Goal: Information Seeking & Learning: Learn about a topic

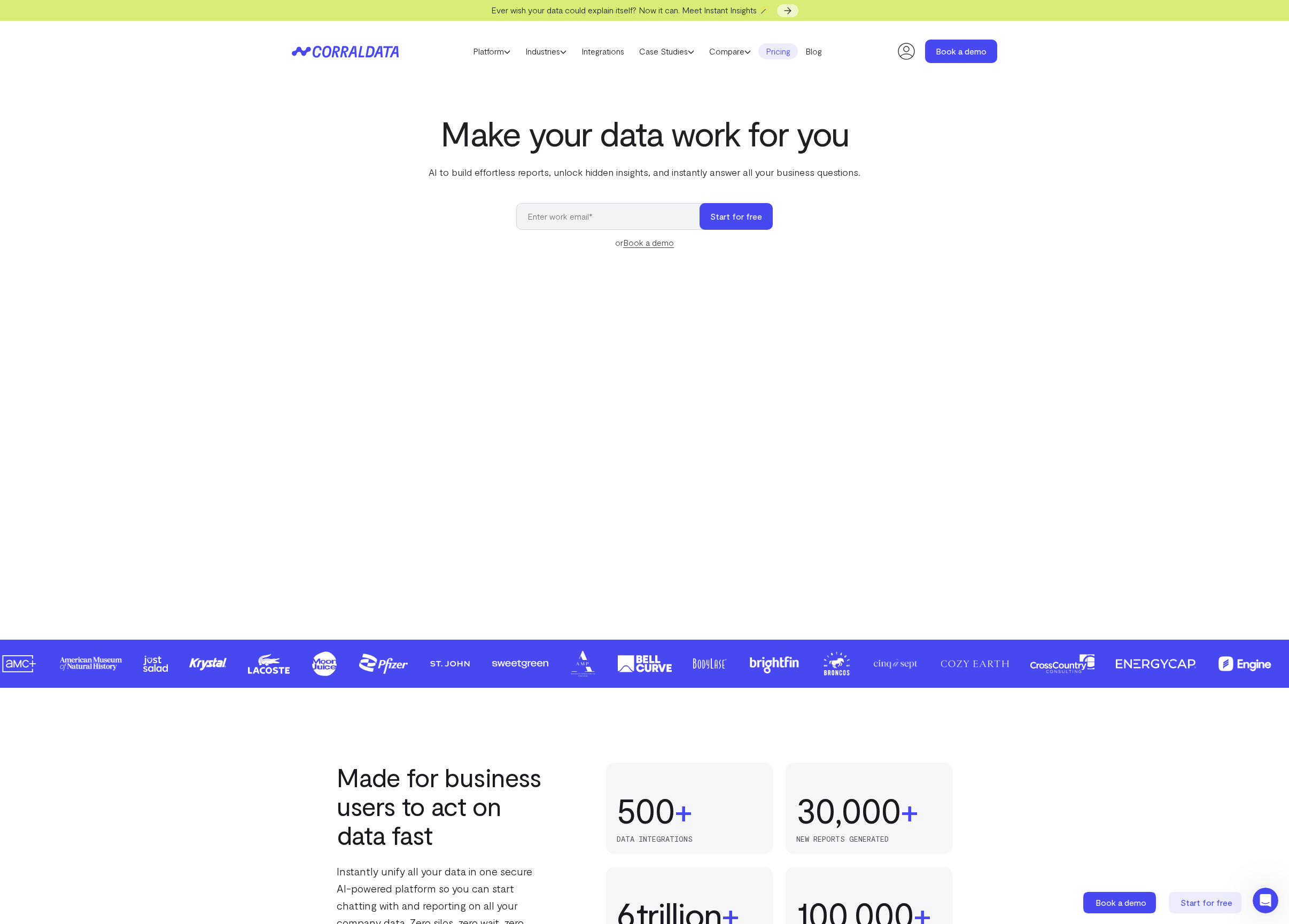
click at [786, 52] on link "Pricing" at bounding box center [777, 51] width 40 height 16
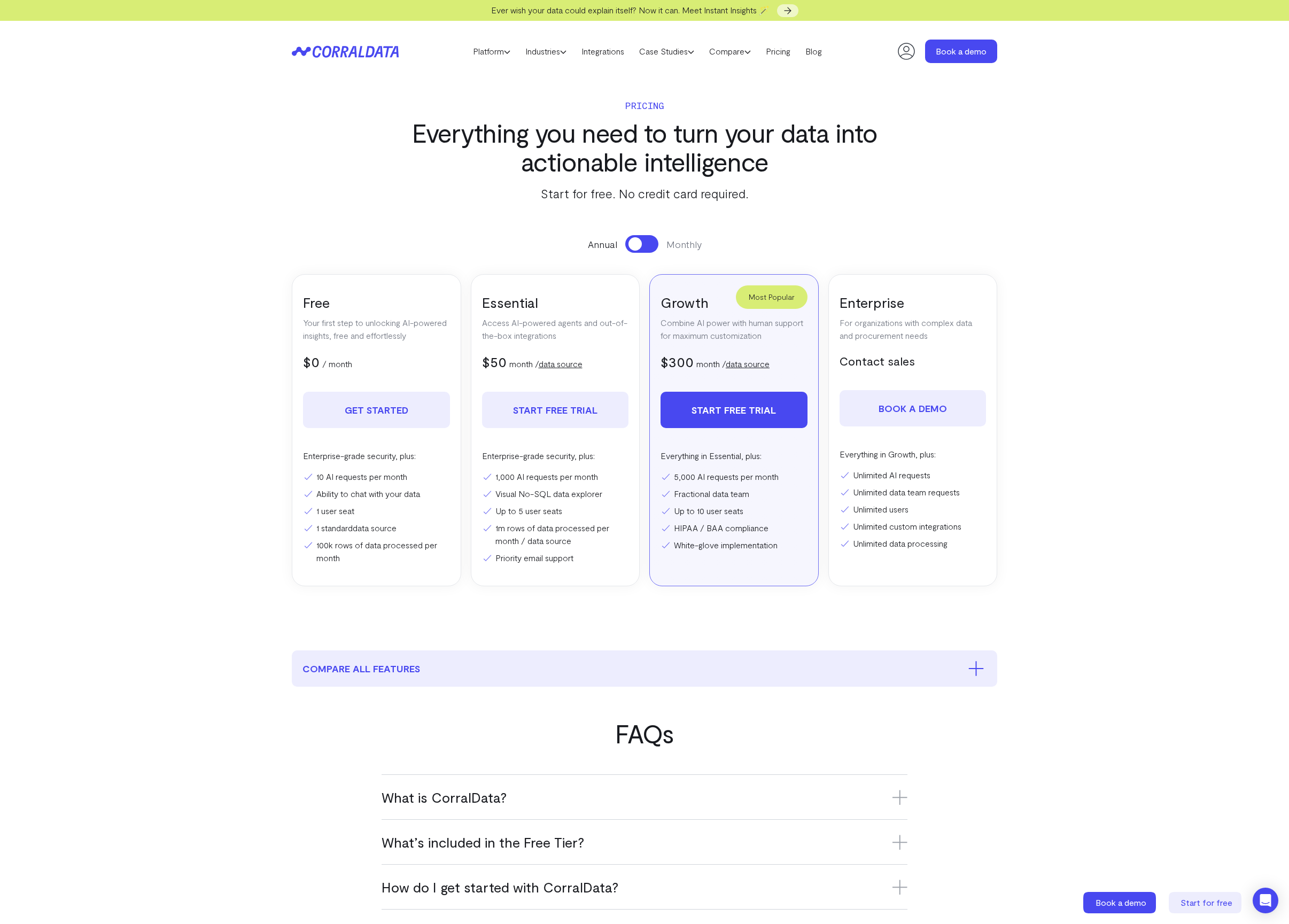
click at [1089, 462] on main "Pricing Everything you need to turn your data into actionable intelligence Star…" at bounding box center [644, 939] width 1289 height 1715
click at [459, 800] on h3 "What is CorralData?" at bounding box center [644, 797] width 526 height 18
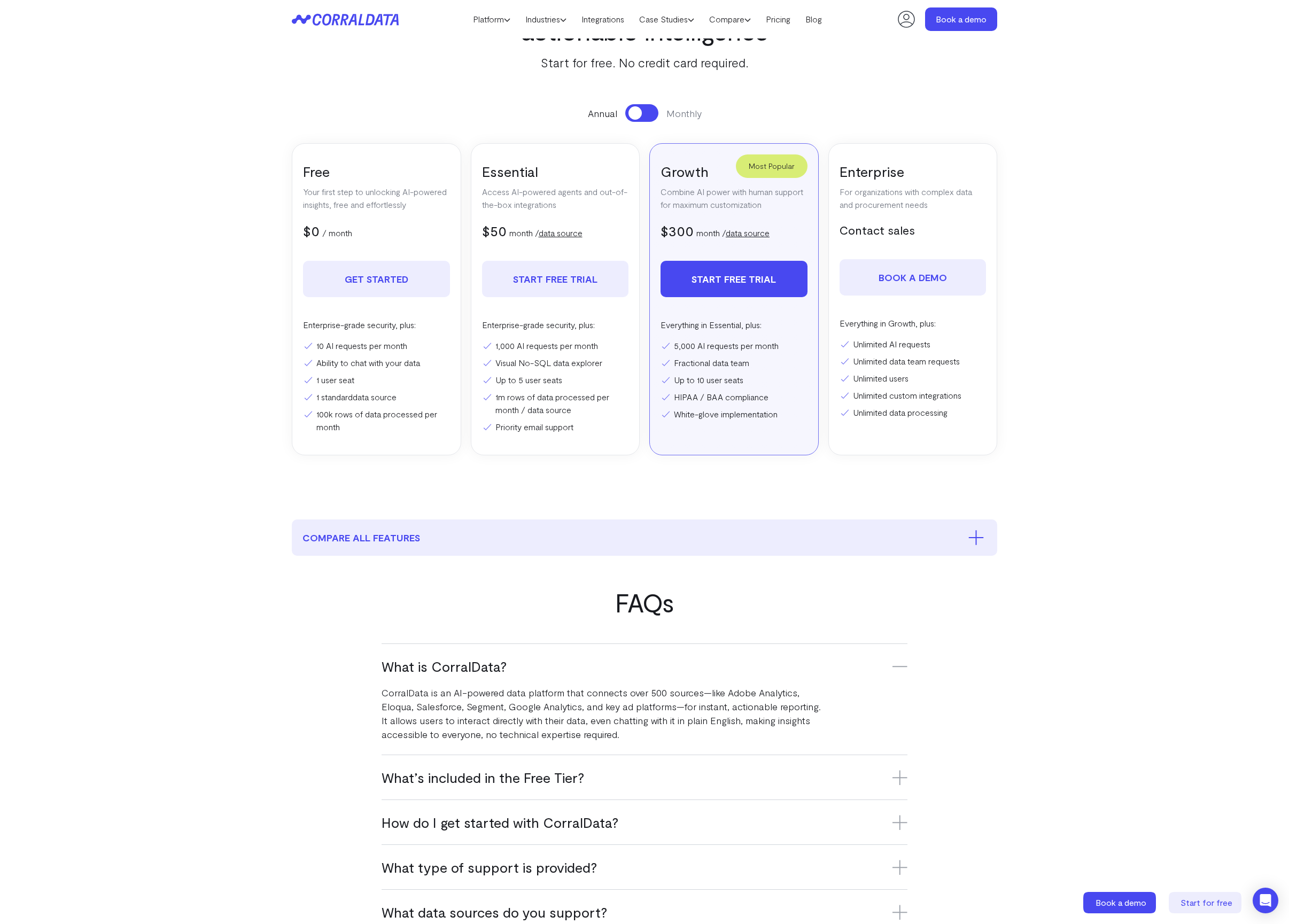
scroll to position [443, 0]
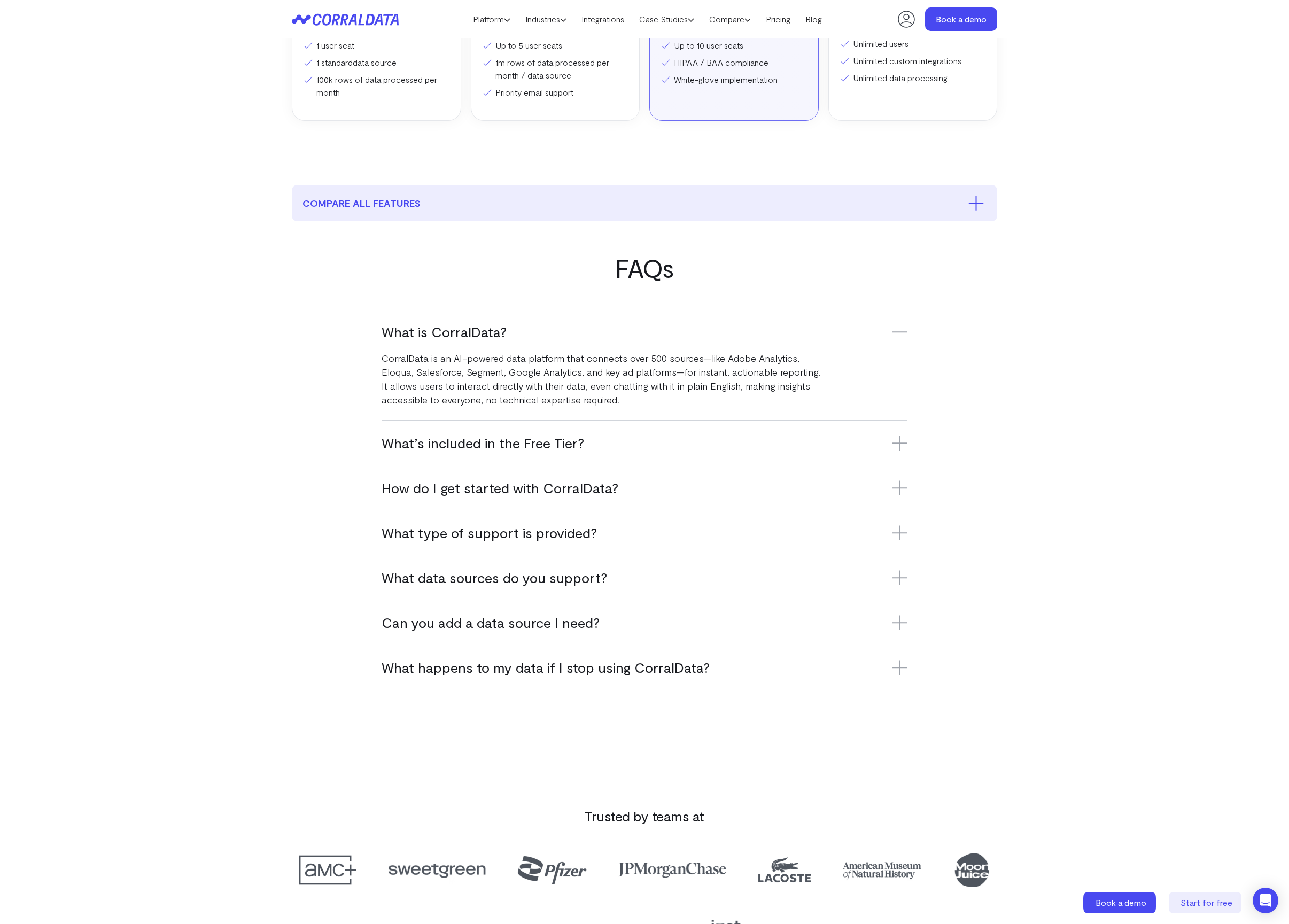
click at [550, 442] on h3 "What’s included in the Free Tier?" at bounding box center [644, 443] width 526 height 18
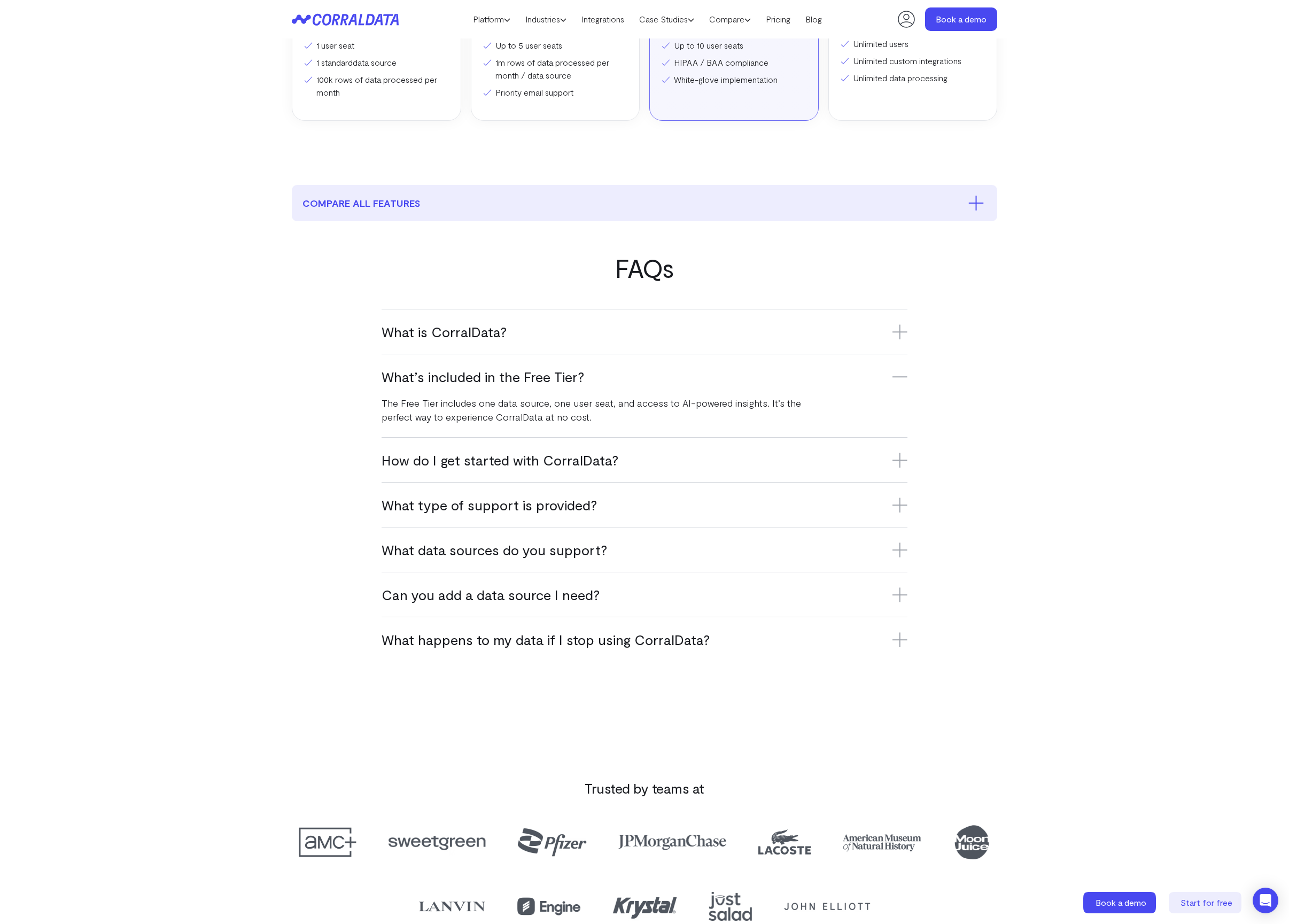
click at [540, 377] on h3 "What’s included in the Free Tier?" at bounding box center [644, 377] width 526 height 18
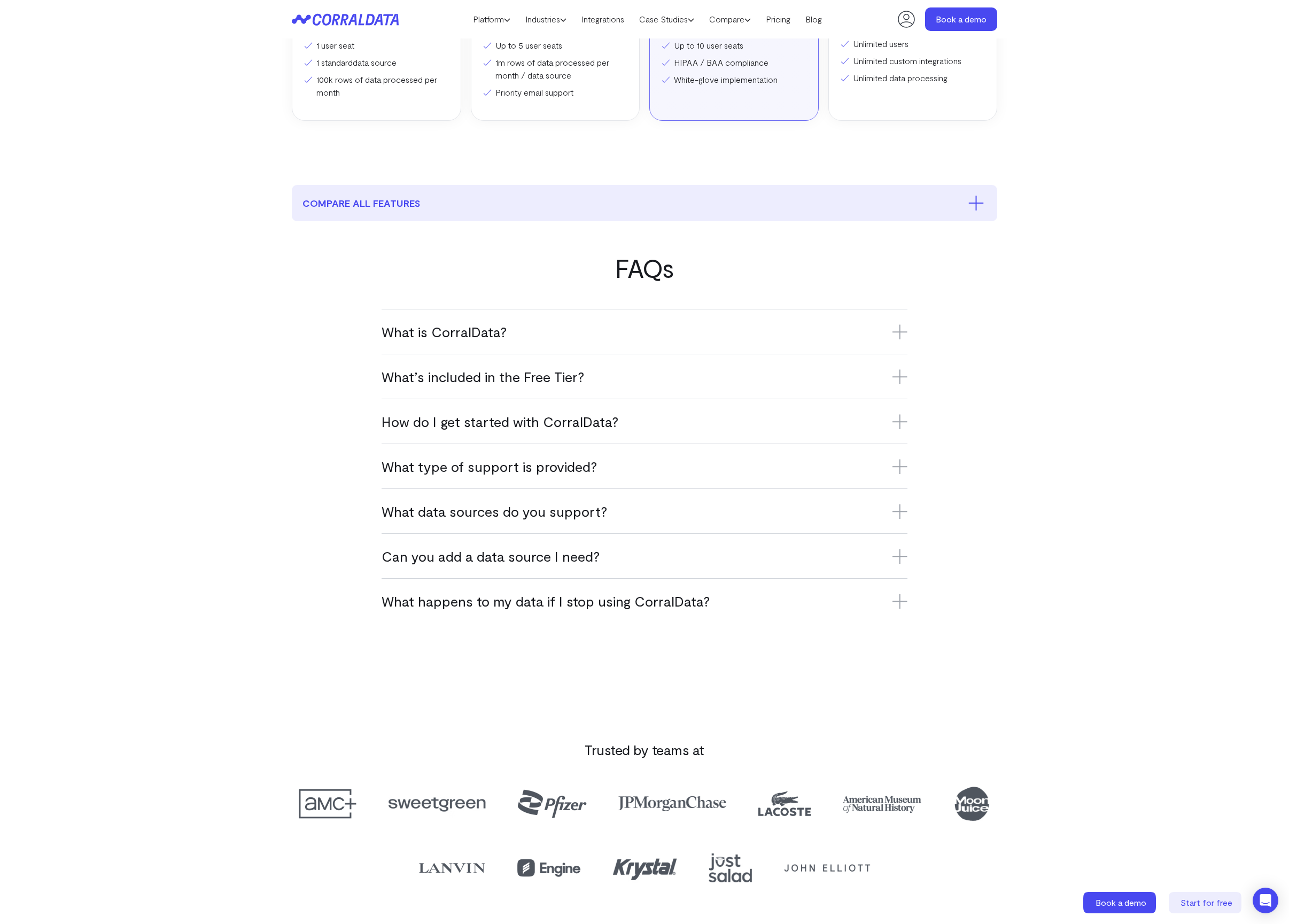
click at [529, 428] on h3 "How do I get started with CorralData?" at bounding box center [644, 421] width 526 height 18
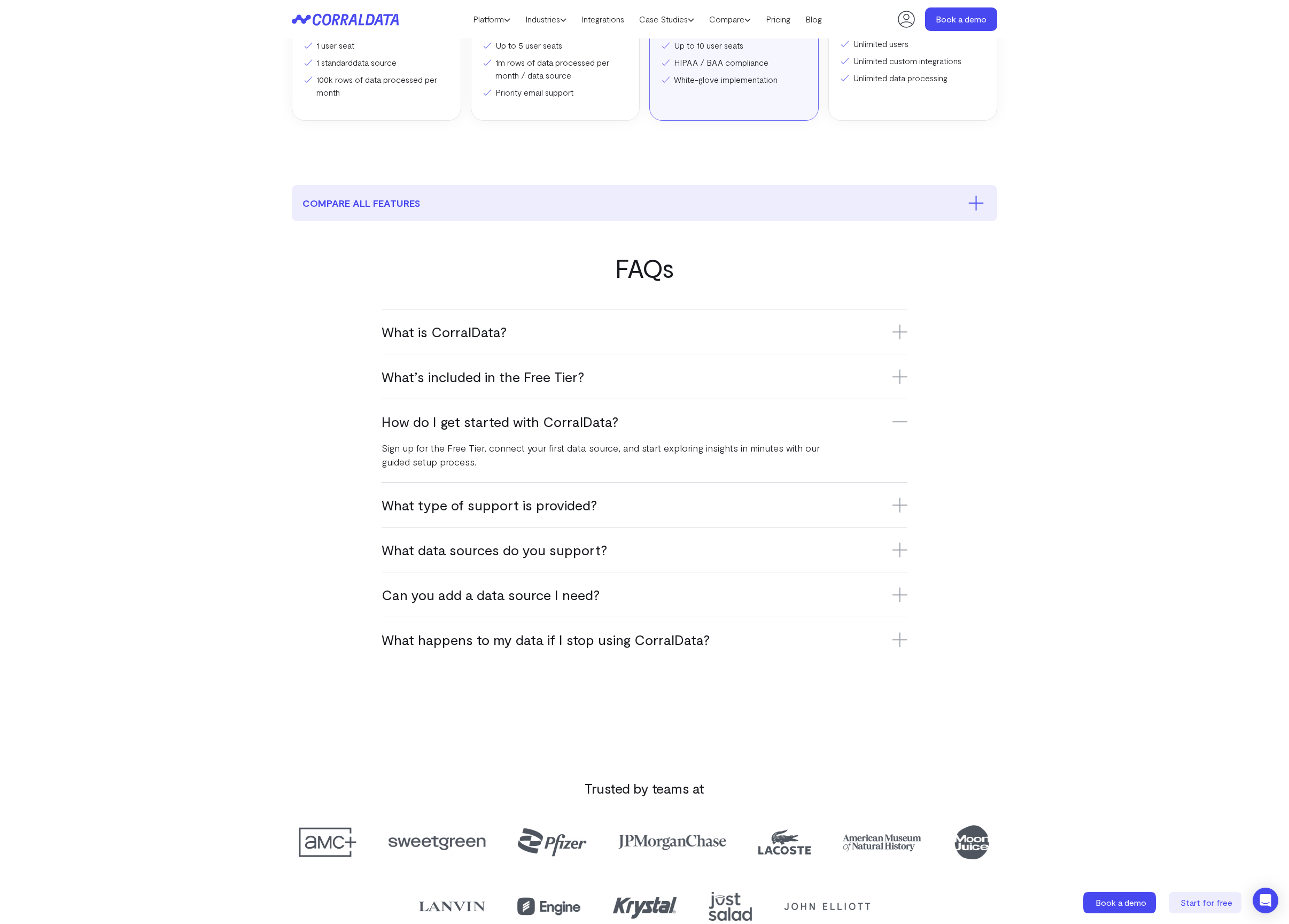
click at [531, 508] on h3 "What type of support is provided?" at bounding box center [644, 505] width 526 height 18
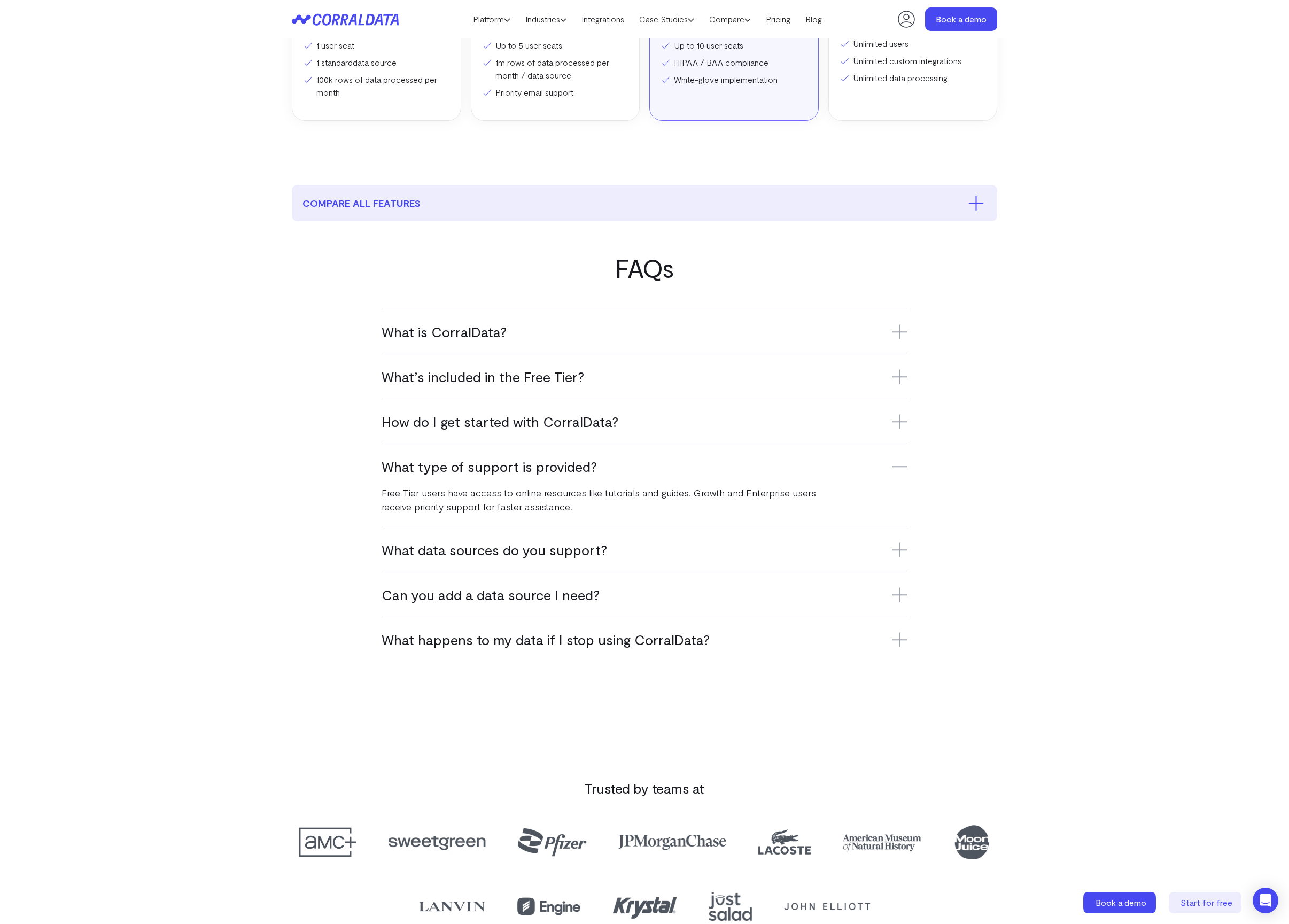
click at [538, 555] on h3 "What data sources do you support?" at bounding box center [644, 550] width 526 height 18
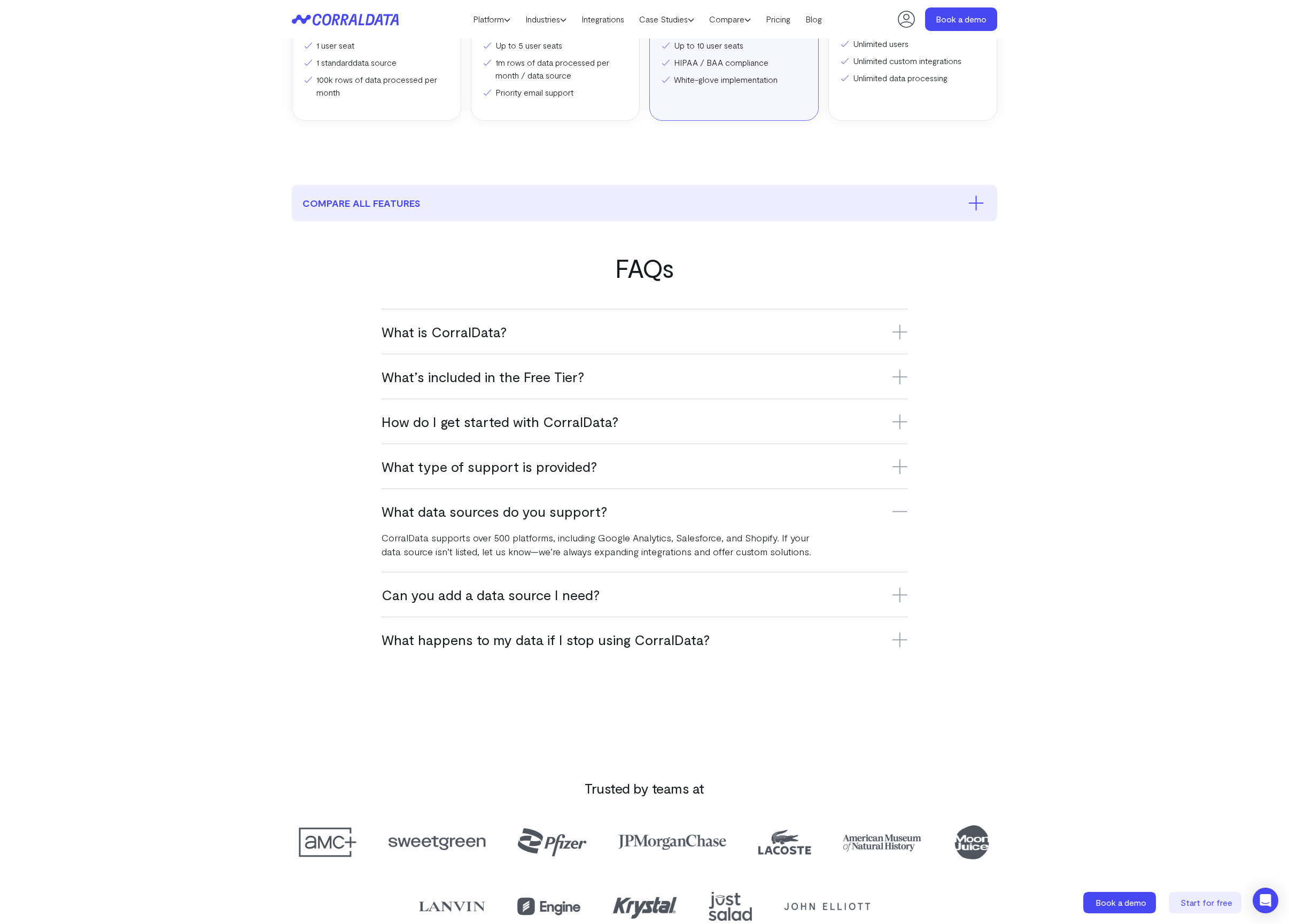
click at [538, 595] on h3 "Can you add a data source I need?" at bounding box center [644, 595] width 526 height 18
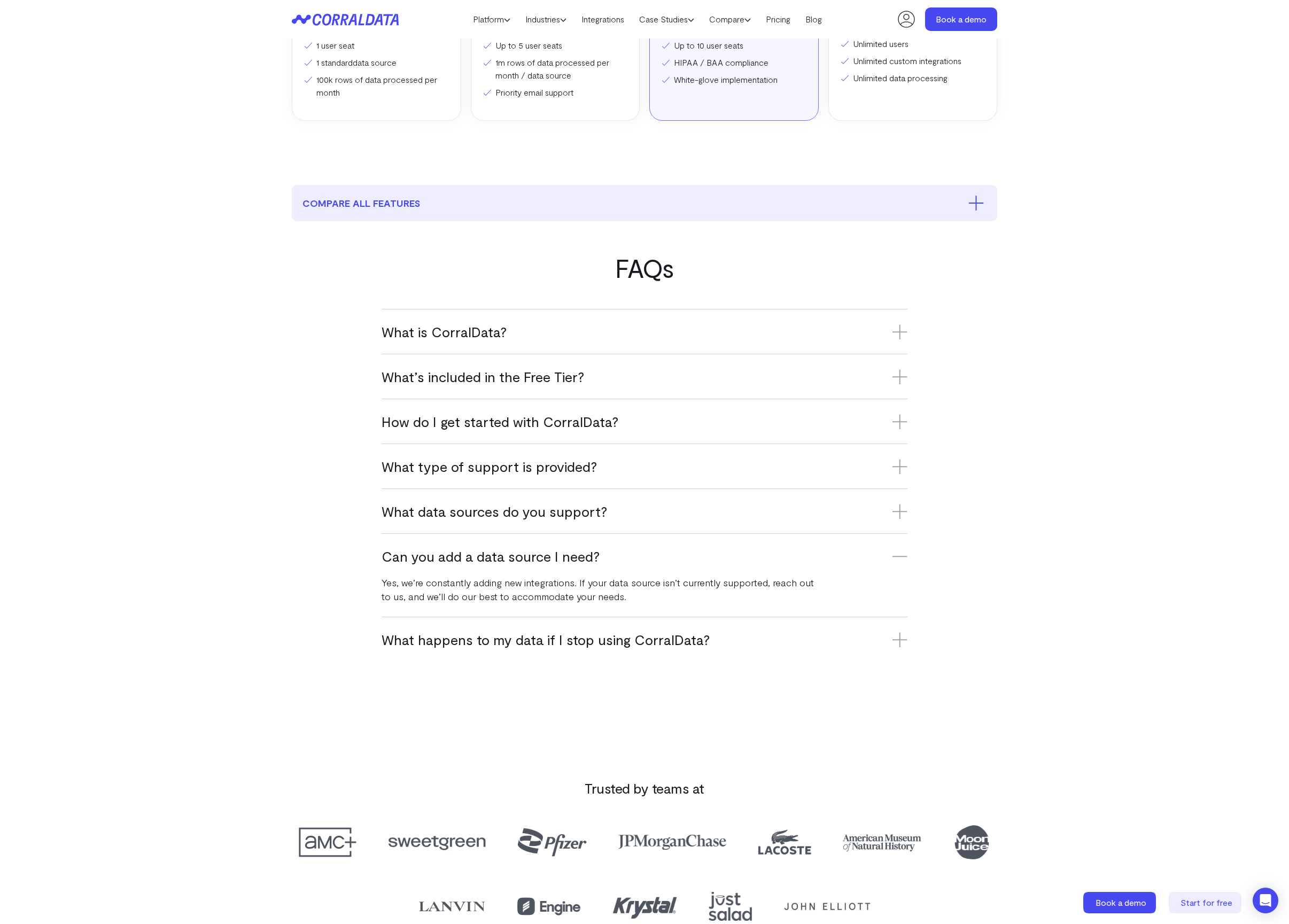
click at [539, 642] on h3 "What happens to my data if I stop using CorralData?" at bounding box center [644, 639] width 526 height 18
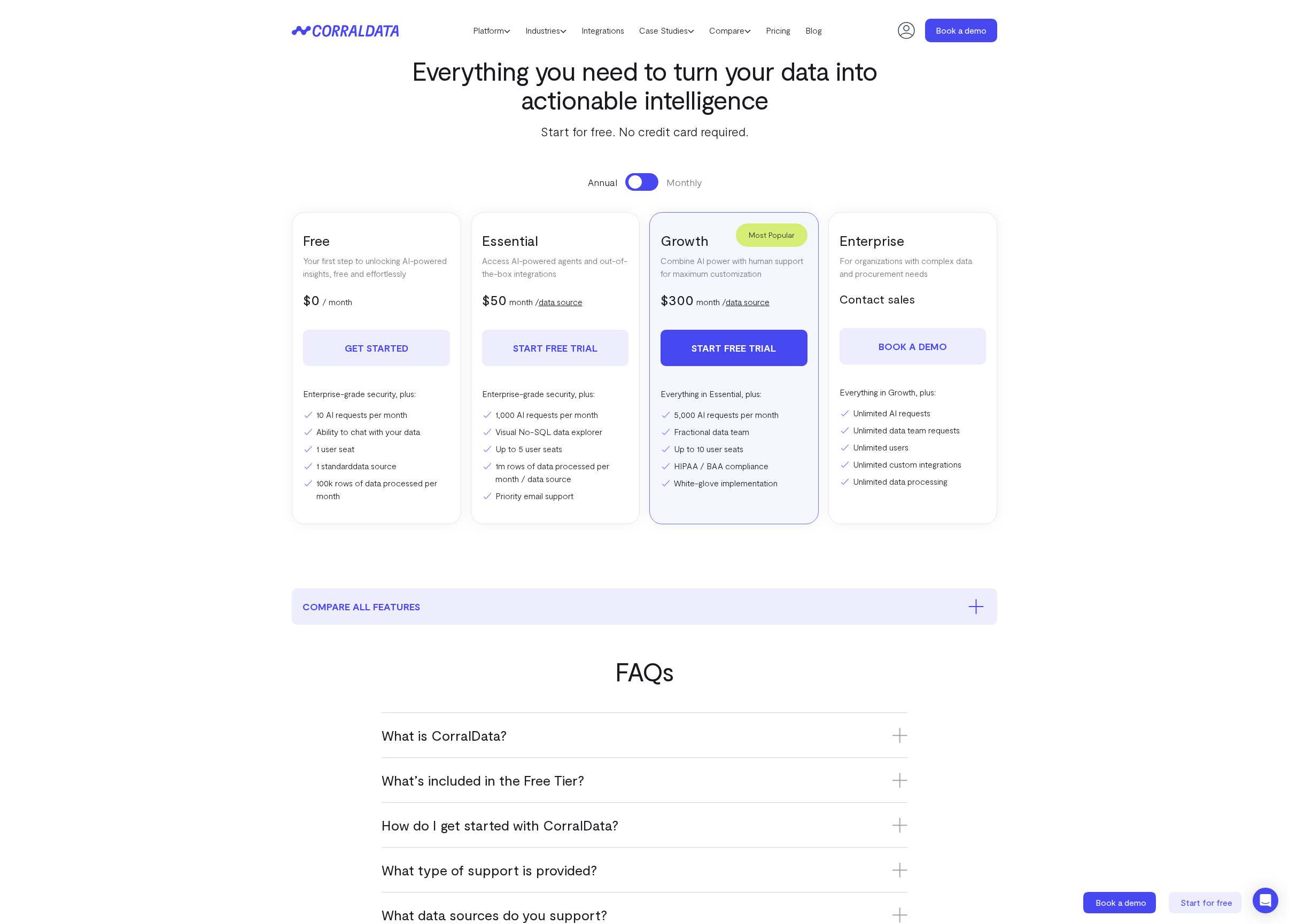
scroll to position [0, 0]
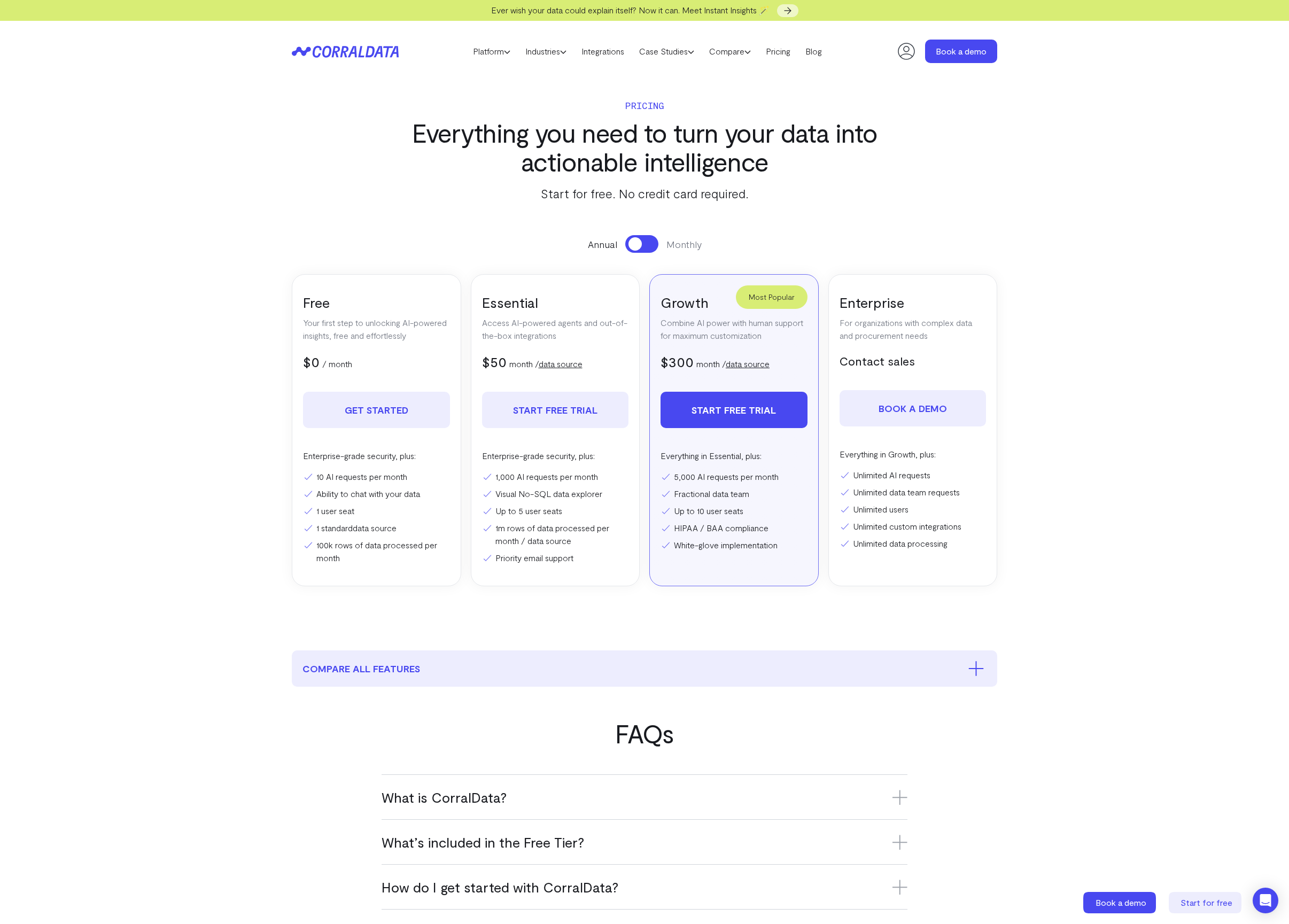
click at [394, 63] on header "Platform AI Reporting Use AI to effortlessly answer any business questions from…" at bounding box center [644, 51] width 705 height 61
drag, startPoint x: 400, startPoint y: 60, endPoint x: 352, endPoint y: 57, distance: 48.1
click at [352, 57] on header "Platform AI Reporting Use AI to effortlessly answer any business questions from…" at bounding box center [644, 51] width 705 height 61
drag, startPoint x: 400, startPoint y: 49, endPoint x: 303, endPoint y: 113, distance: 116.2
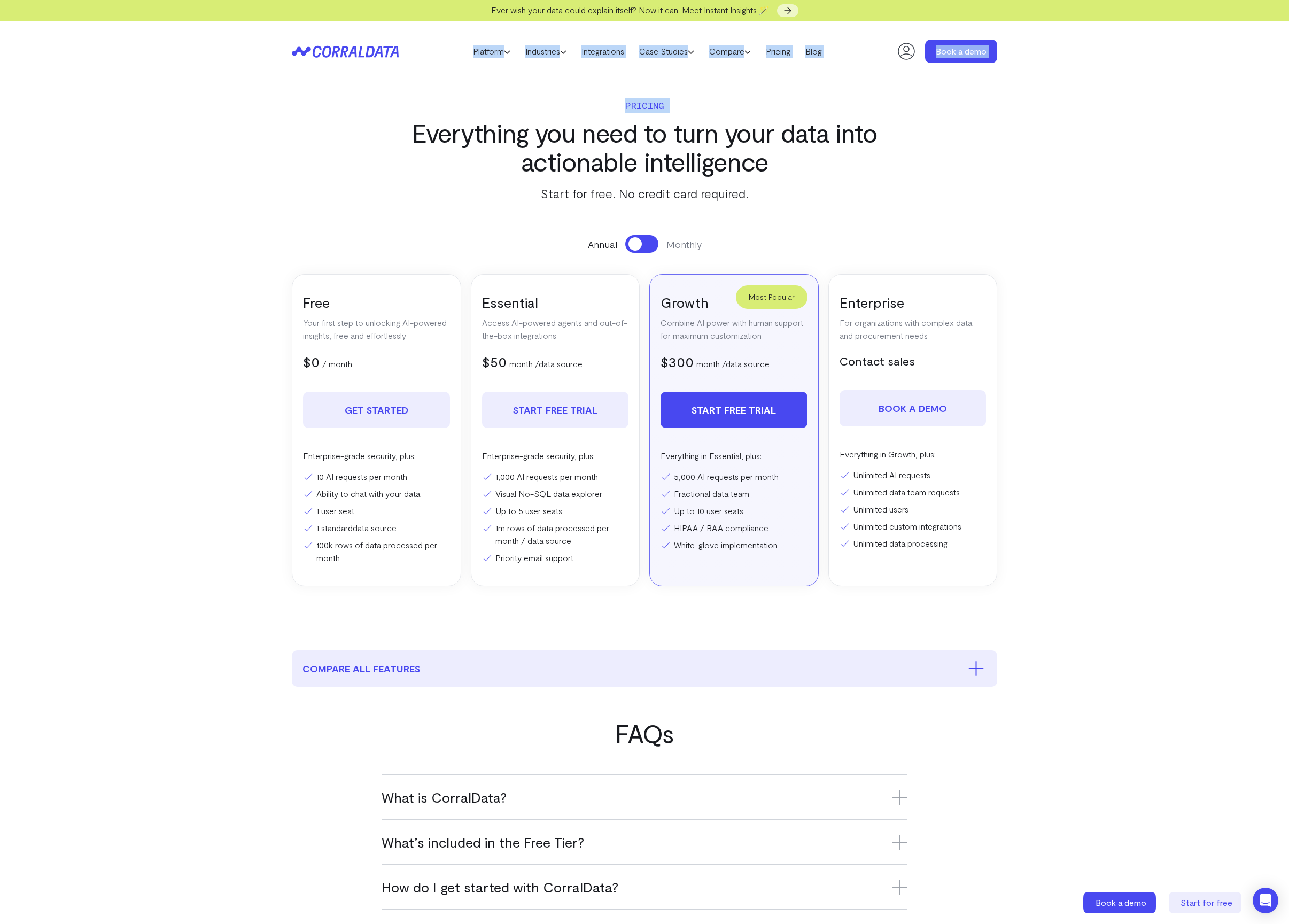
click at [301, 99] on section "Pricing Everything you need to turn your data into actionable intelligence Star…" at bounding box center [644, 355] width 769 height 547
